Goal: Book appointment/travel/reservation

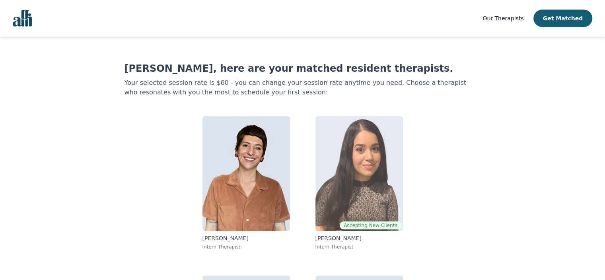
click at [351, 142] on img at bounding box center [360, 173] width 88 height 115
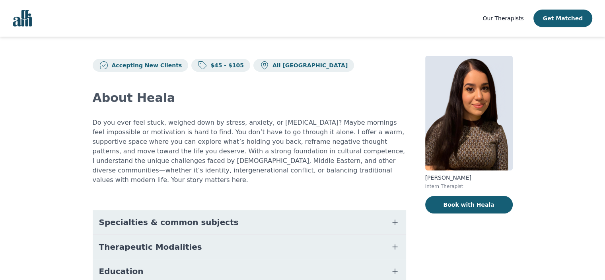
click at [254, 210] on button "Specialties & common subjects" at bounding box center [250, 222] width 314 height 24
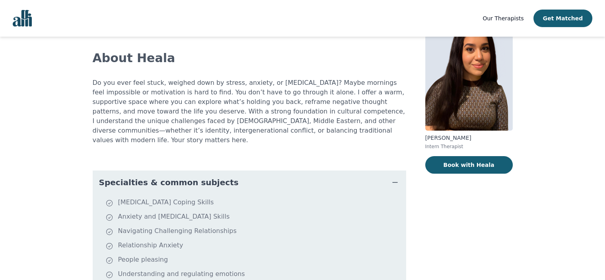
scroll to position [80, 0]
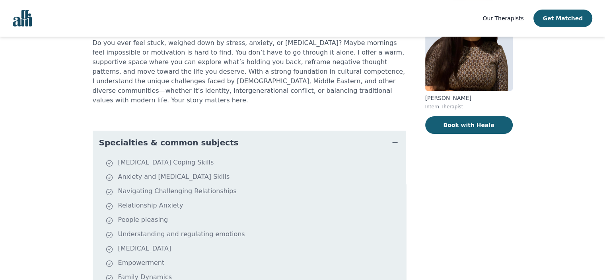
click at [188, 158] on li "[MEDICAL_DATA] Coping Skills" at bounding box center [254, 163] width 298 height 11
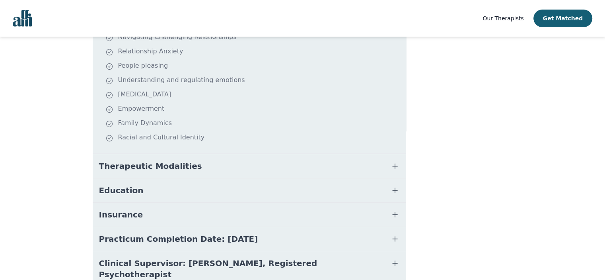
scroll to position [239, 0]
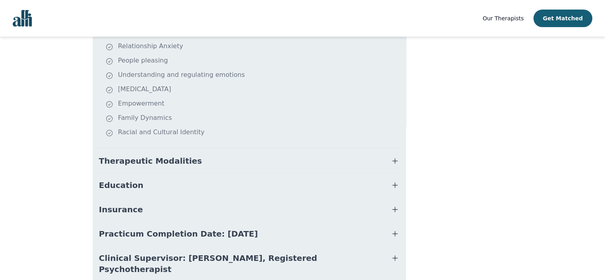
click at [220, 152] on button "Therapeutic Modalities" at bounding box center [250, 161] width 314 height 24
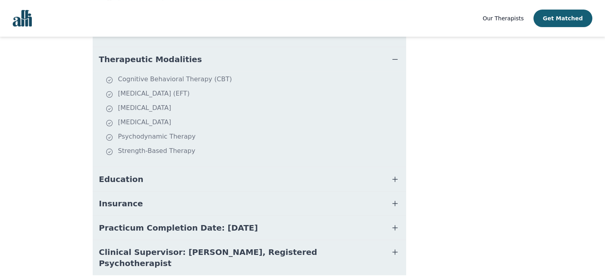
scroll to position [352, 0]
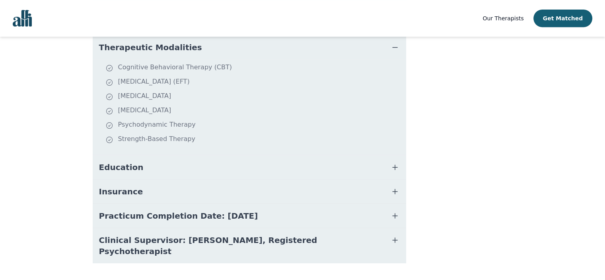
click at [186, 156] on button "Education" at bounding box center [250, 167] width 314 height 24
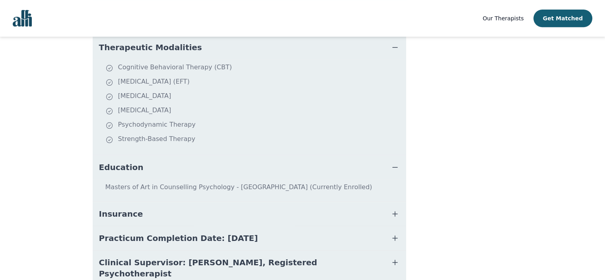
click at [266, 202] on button "Insurance" at bounding box center [250, 214] width 314 height 24
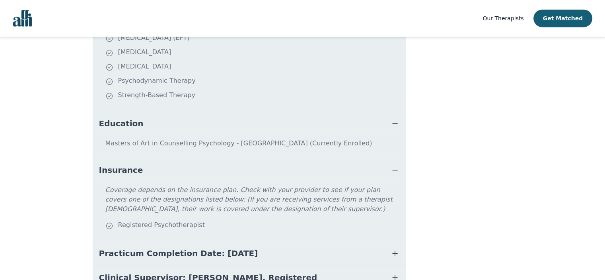
scroll to position [432, 0]
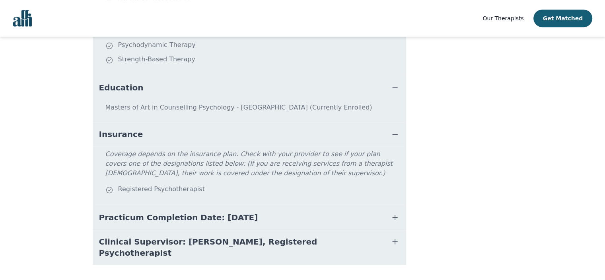
click at [274, 206] on button "Practicum Completion Date: [DATE]" at bounding box center [250, 217] width 314 height 24
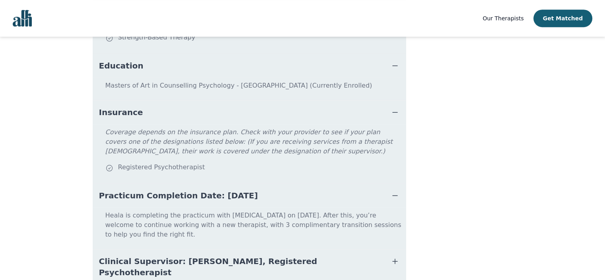
scroll to position [465, 0]
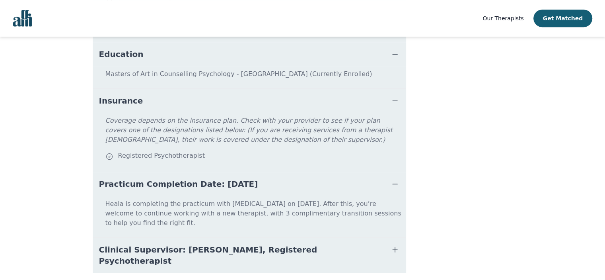
click at [299, 238] on button "Clinical Supervisor: [PERSON_NAME], Registered Psychotherapist" at bounding box center [250, 255] width 314 height 35
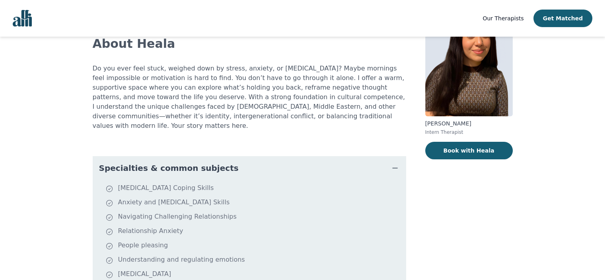
scroll to position [0, 0]
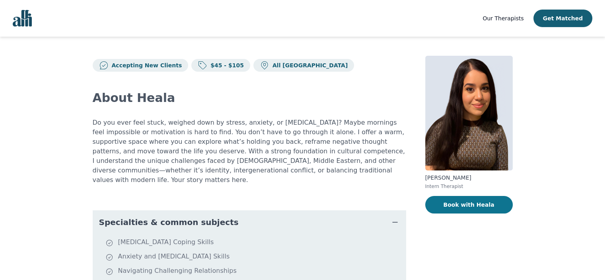
click at [458, 202] on button "Book with Heala" at bounding box center [469, 205] width 88 height 18
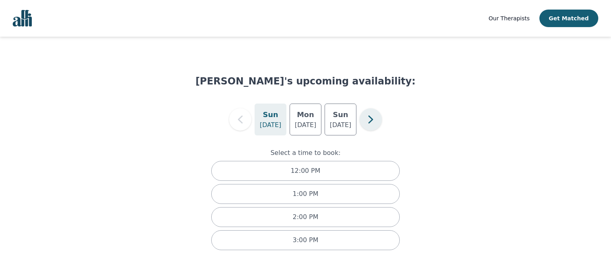
click at [369, 120] on icon "button" at bounding box center [371, 119] width 16 height 16
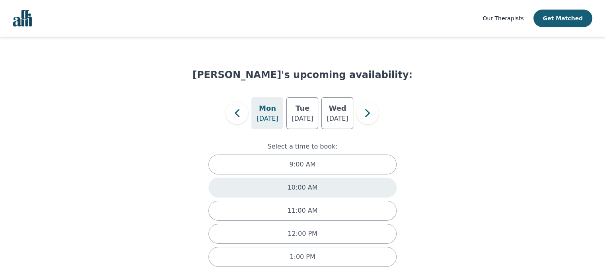
scroll to position [8, 0]
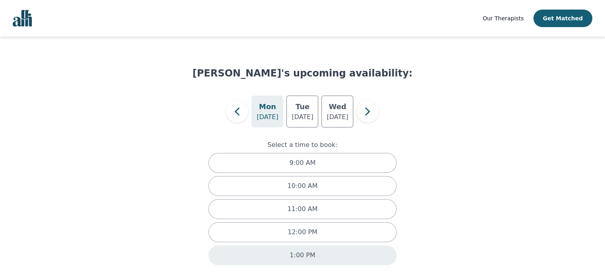
click at [299, 253] on p "1:00 PM" at bounding box center [302, 255] width 25 height 10
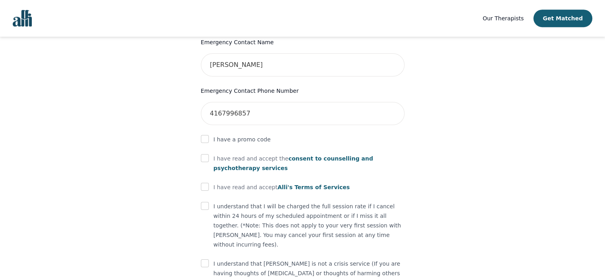
scroll to position [436, 0]
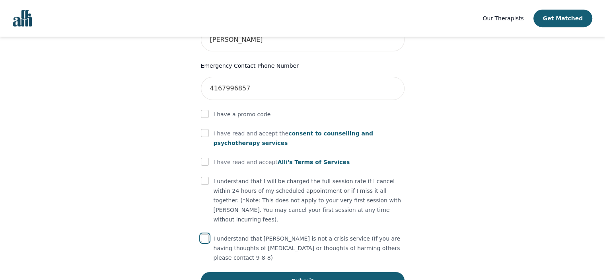
click at [205, 234] on input "checkbox" at bounding box center [205, 238] width 8 height 8
checkbox input "true"
click at [205, 177] on input "checkbox" at bounding box center [205, 181] width 8 height 8
checkbox input "true"
drag, startPoint x: 205, startPoint y: 143, endPoint x: 205, endPoint y: 126, distance: 16.7
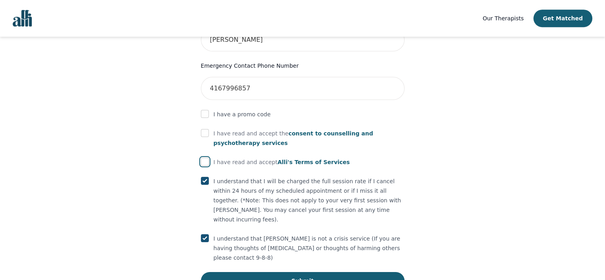
click at [205, 158] on input "checkbox" at bounding box center [205, 162] width 8 height 8
checkbox input "true"
click at [205, 129] on input "checkbox" at bounding box center [205, 133] width 8 height 8
checkbox input "true"
click at [204, 110] on input "checkbox" at bounding box center [205, 114] width 8 height 8
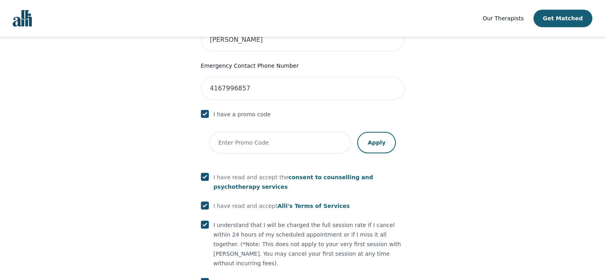
click at [204, 110] on input "checkbox" at bounding box center [205, 114] width 8 height 8
checkbox input "false"
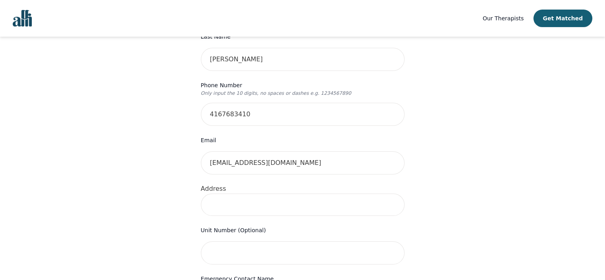
scroll to position [157, 0]
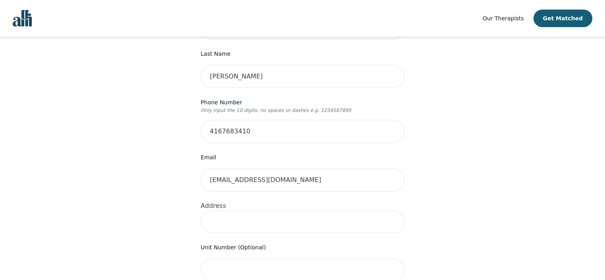
click at [250, 210] on input at bounding box center [303, 221] width 204 height 22
type input "[STREET_ADDRESS][PERSON_NAME]"
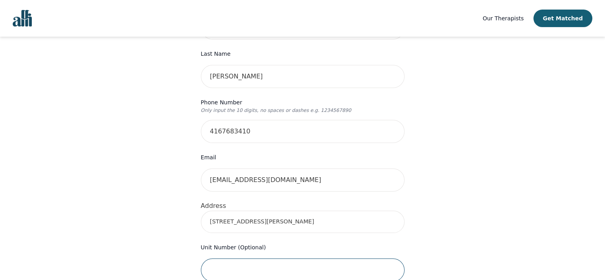
type input "Apt 1902"
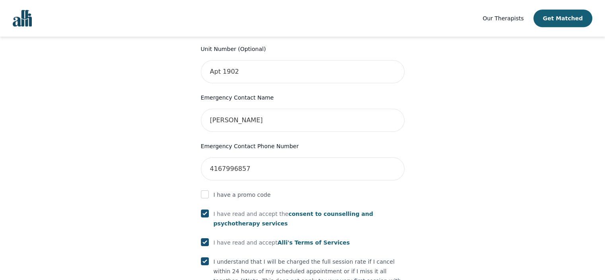
scroll to position [356, 0]
